Goal: Task Accomplishment & Management: Use online tool/utility

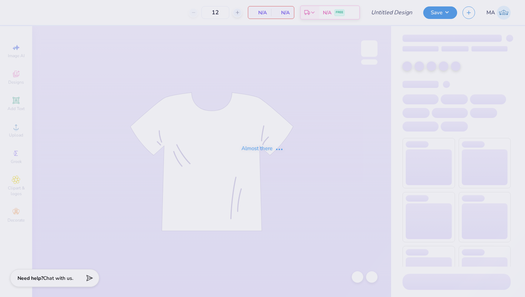
type input "Quarter Zip"
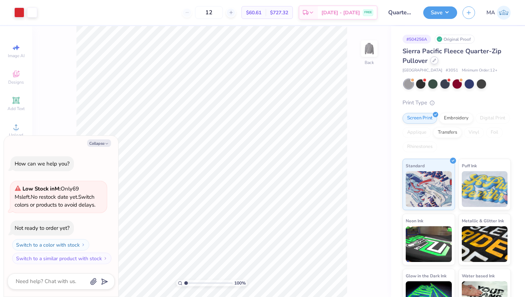
click at [434, 62] on icon at bounding box center [434, 61] width 4 height 4
type textarea "x"
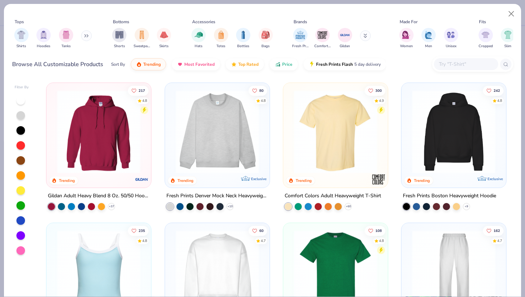
click at [449, 66] on input "text" at bounding box center [465, 64] width 55 height 8
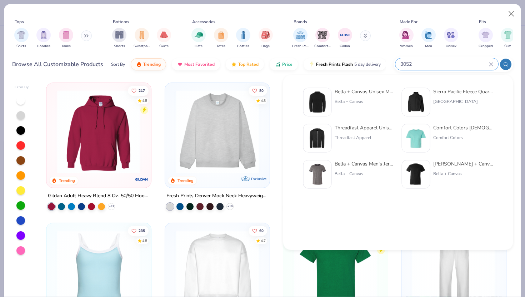
type input "3052"
click at [359, 229] on div "Bella + Canvas Unisex Mock Neck Long Sleeve Tee Bella + Canvas Sierra Pacific F…" at bounding box center [398, 167] width 206 height 166
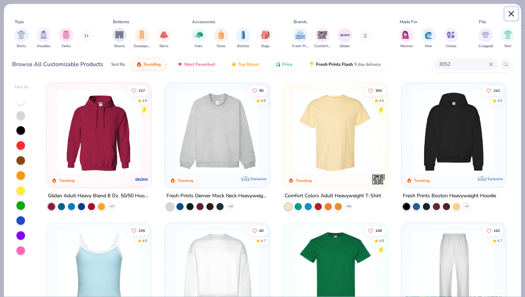
click at [507, 14] on button "Close" at bounding box center [511, 14] width 14 height 14
type textarea "x"
